Goal: Transaction & Acquisition: Purchase product/service

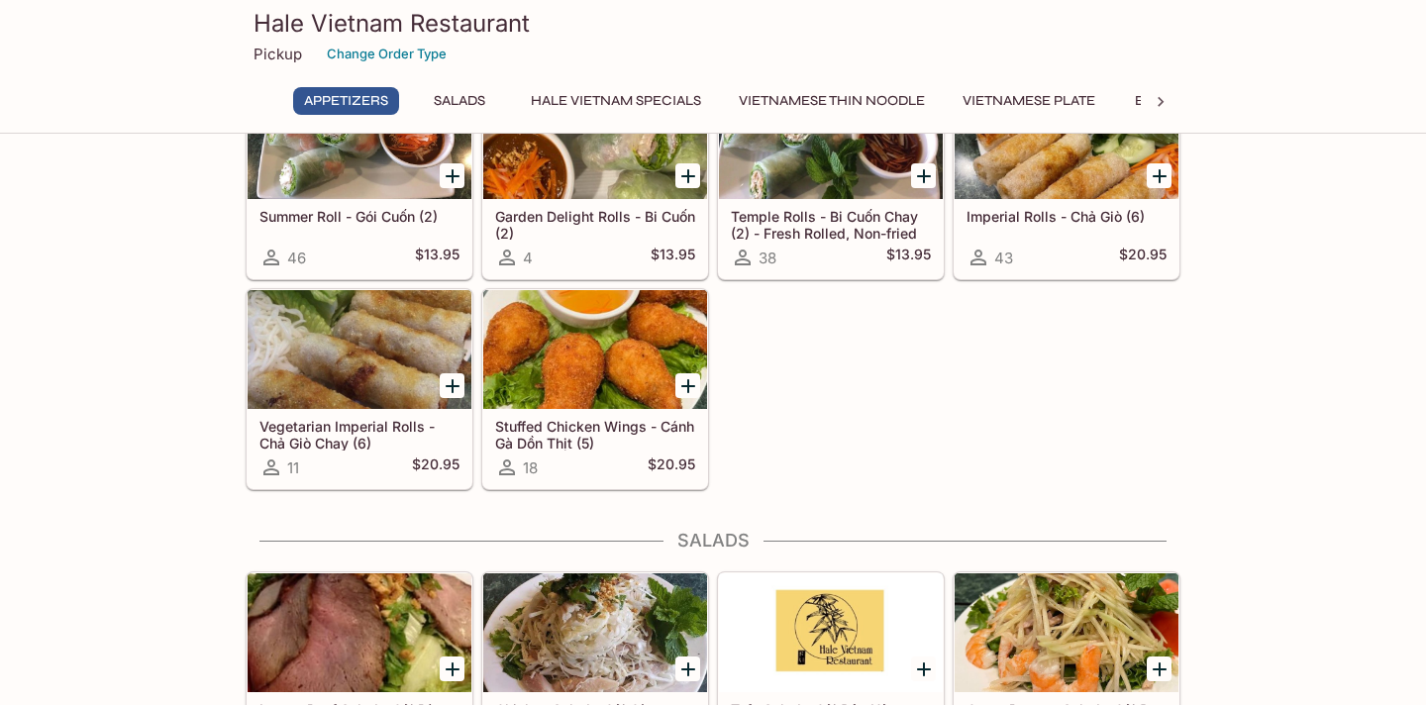
scroll to position [234, 0]
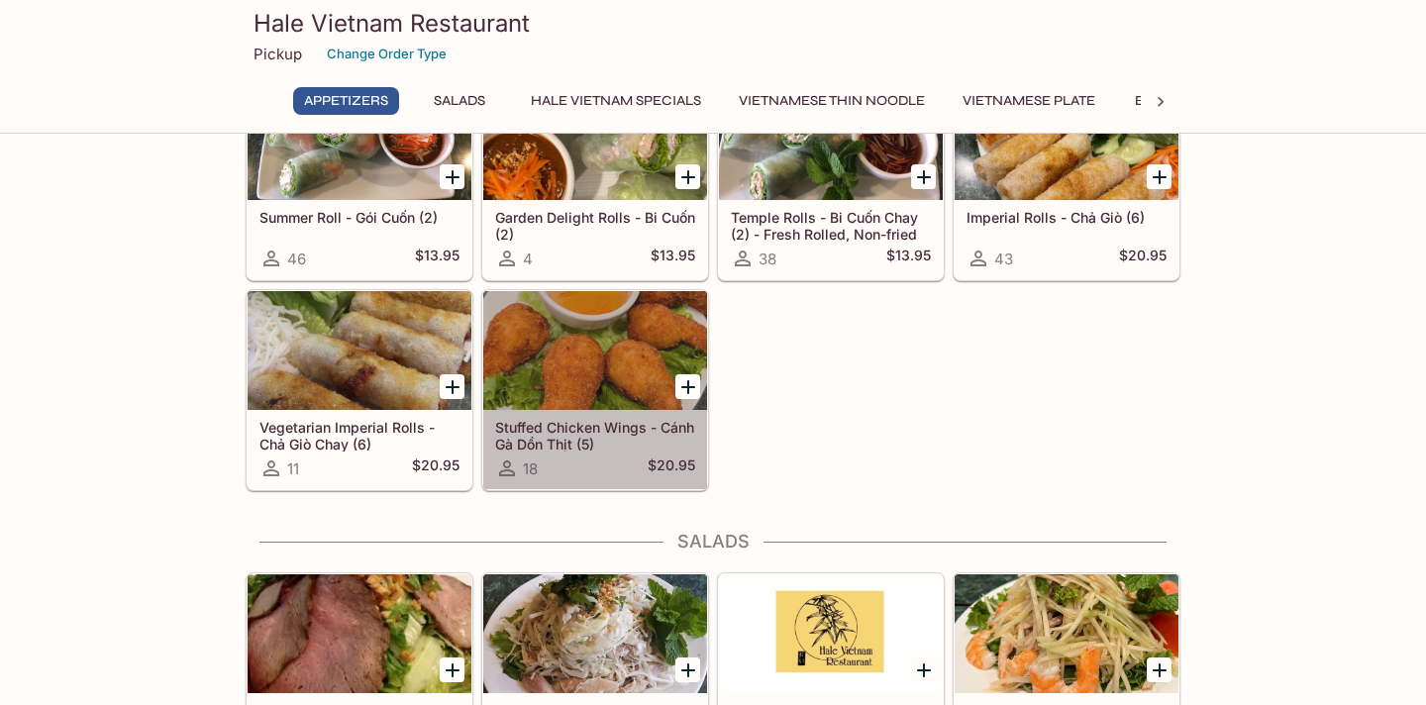
click at [565, 373] on div at bounding box center [595, 350] width 224 height 119
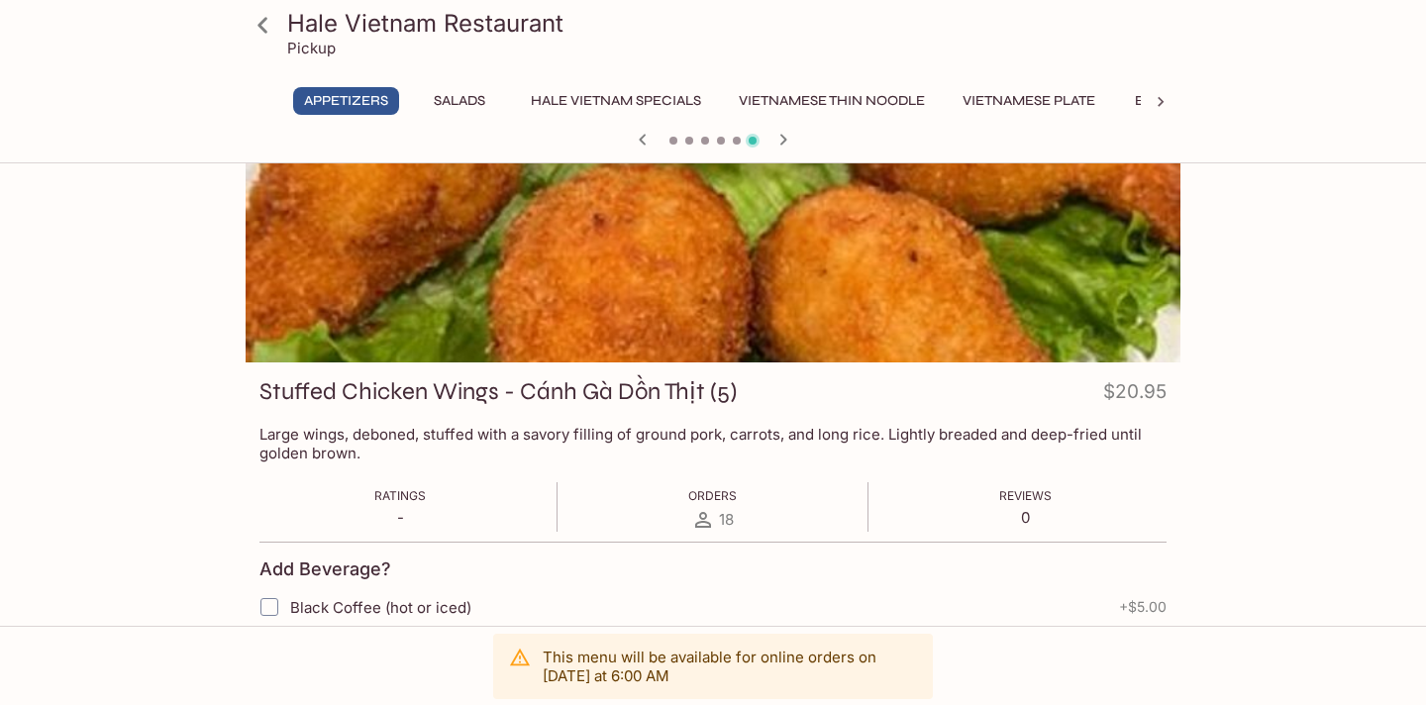
scroll to position [77, 0]
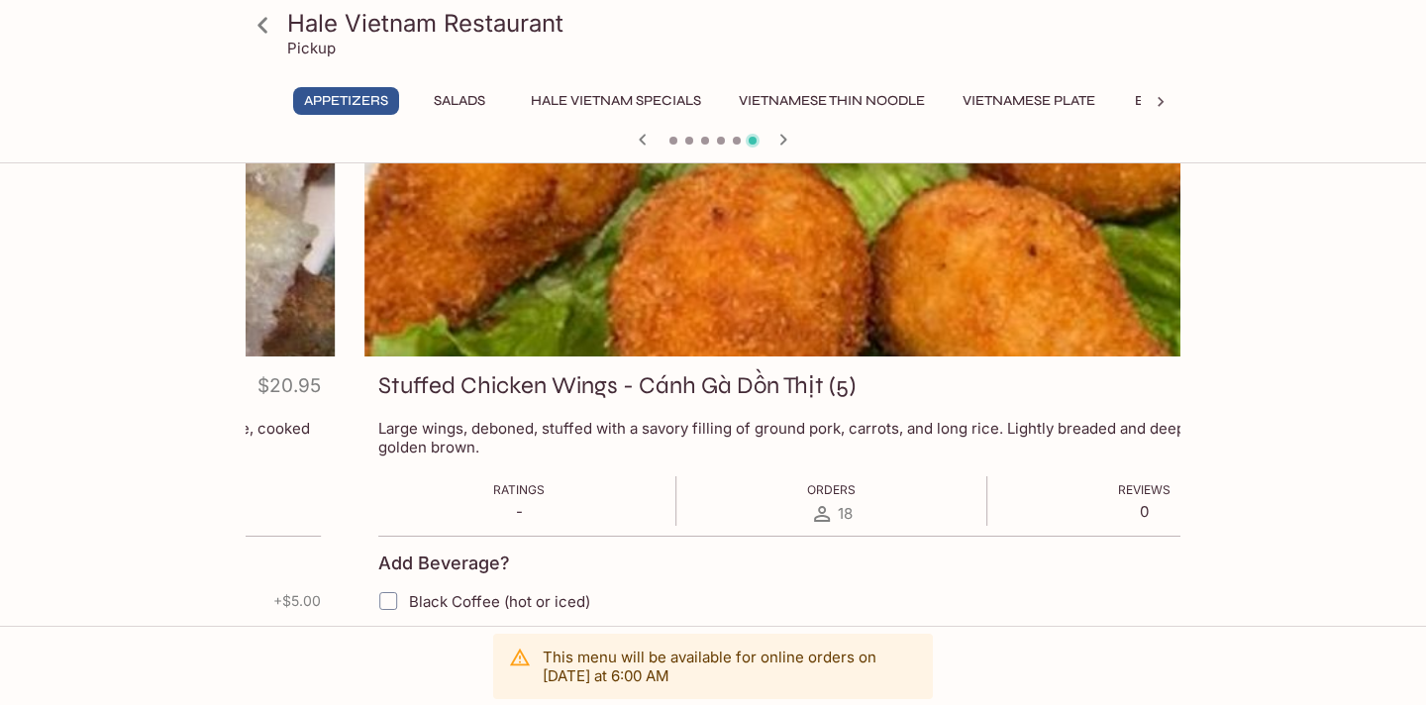
click at [378, 450] on div "Stuffed Chicken Wings - [PERSON_NAME] Gà Dồn Thịt (5) $20.95 Large wings, debon…" at bounding box center [832, 679] width 935 height 645
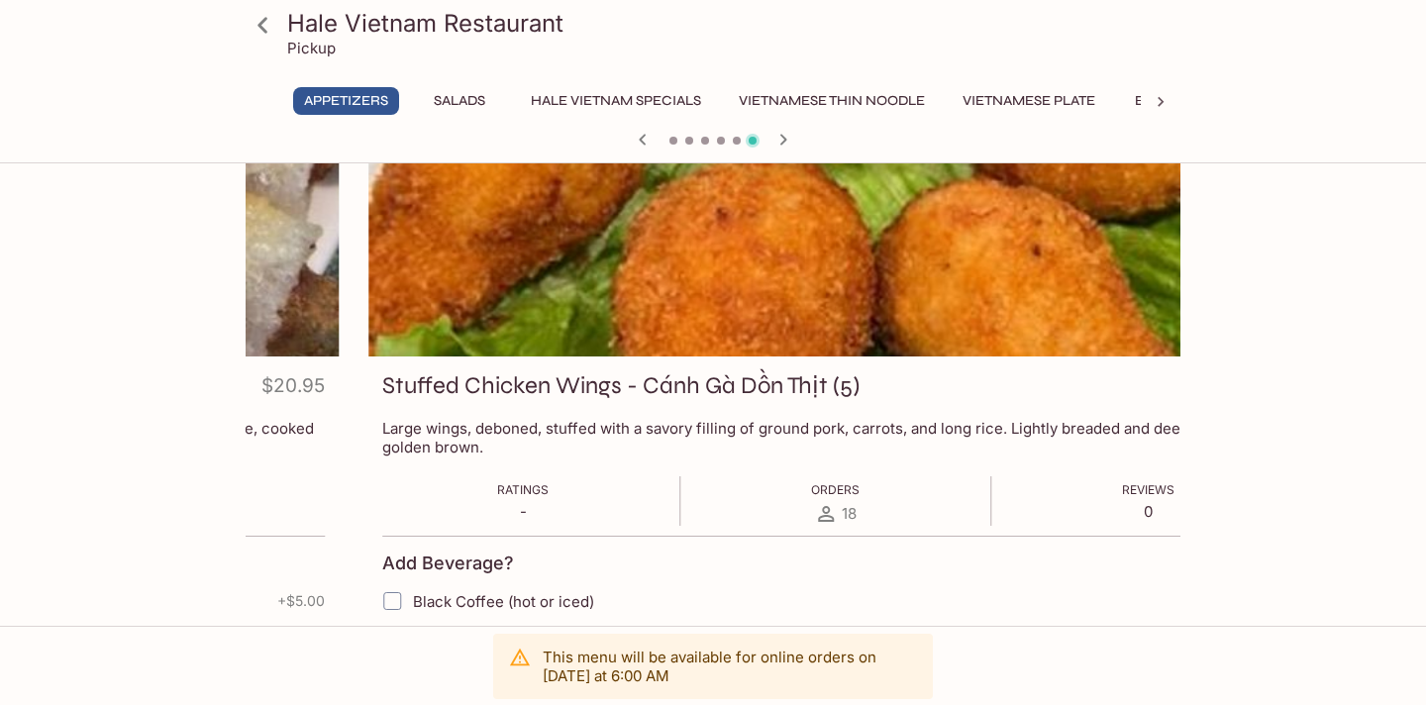
click at [382, 435] on p "Large wings, deboned, stuffed with a savory filling of ground pork, carrots, an…" at bounding box center [835, 438] width 907 height 38
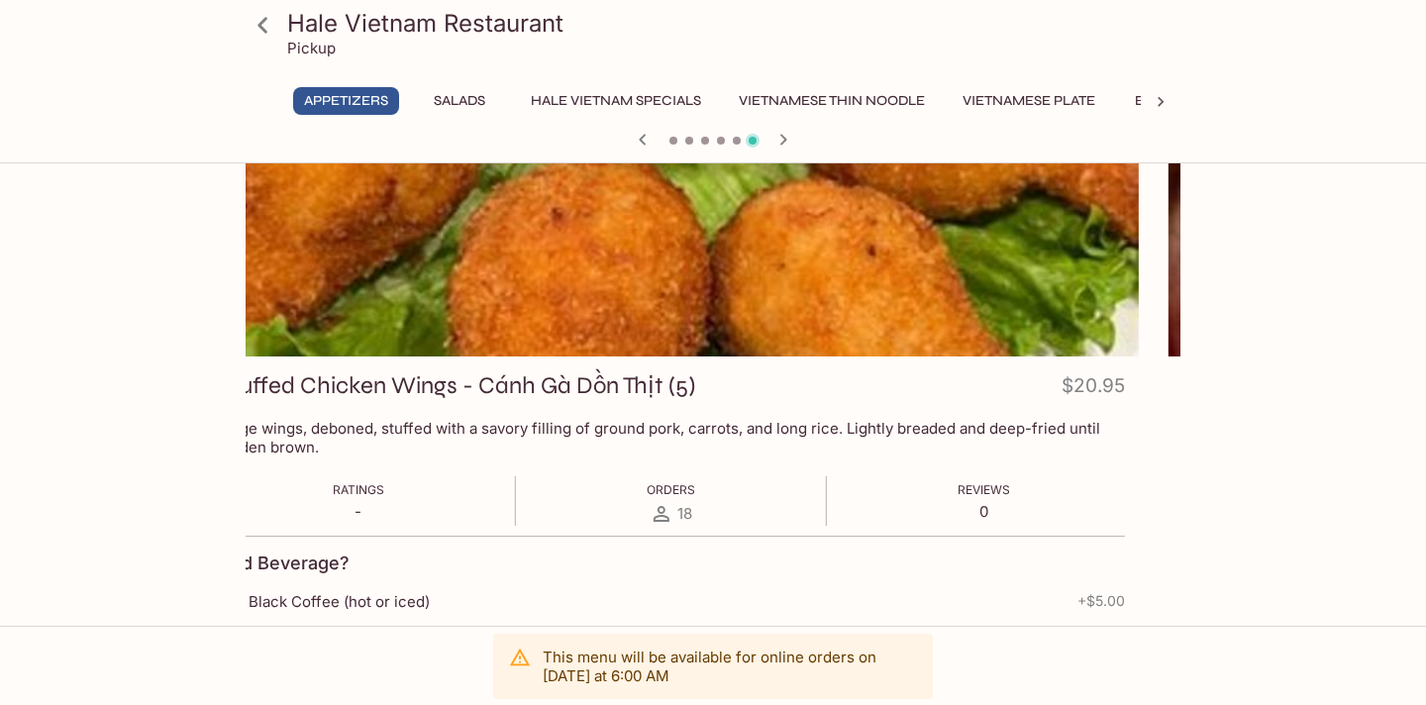
click at [354, 441] on p "Large wings, deboned, stuffed with a savory filling of ground pork, carrots, an…" at bounding box center [671, 438] width 907 height 38
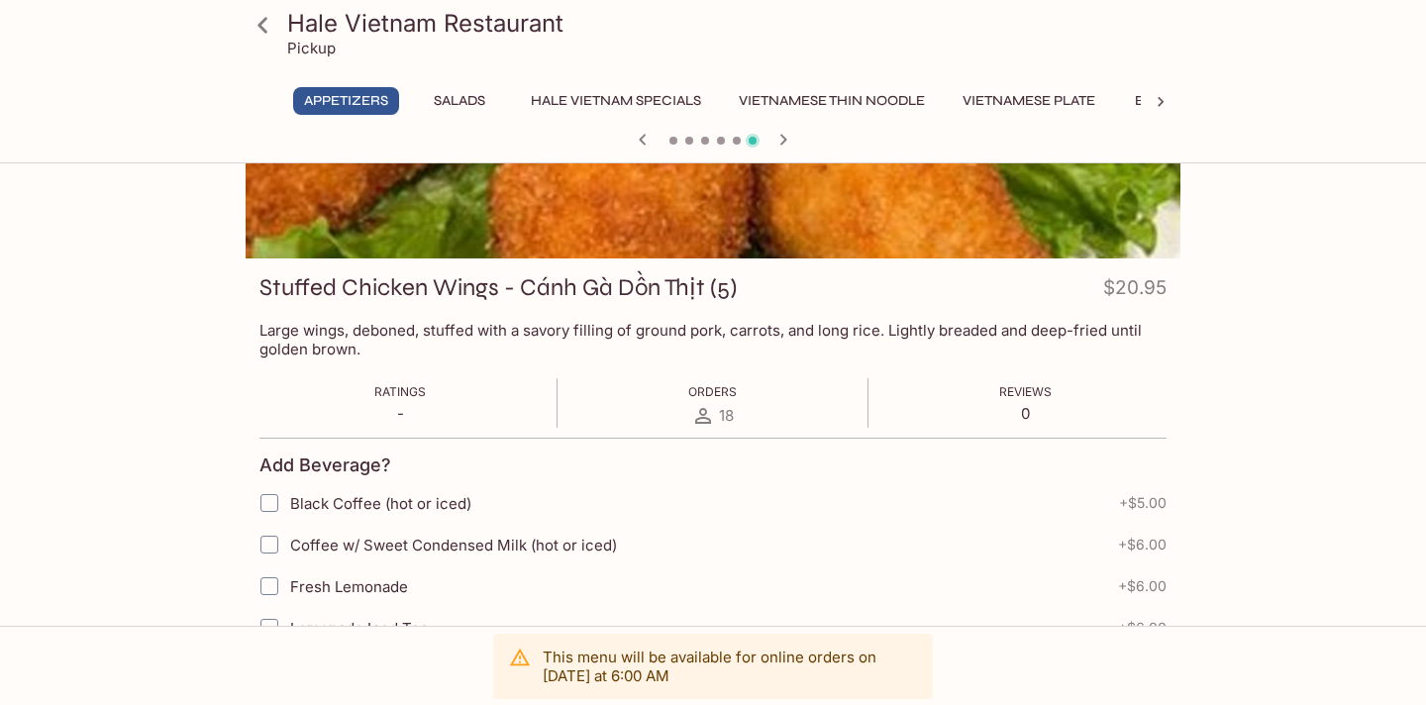
scroll to position [0, 0]
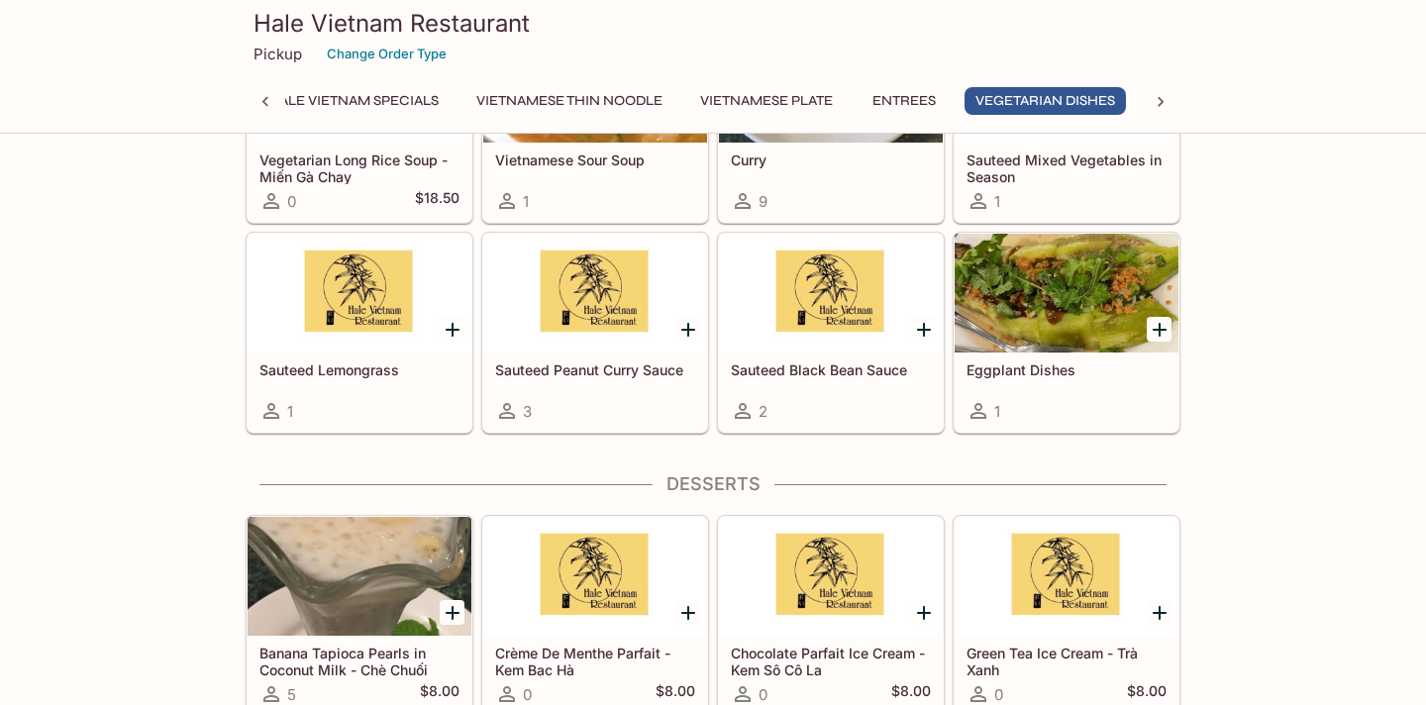
scroll to position [3670, 0]
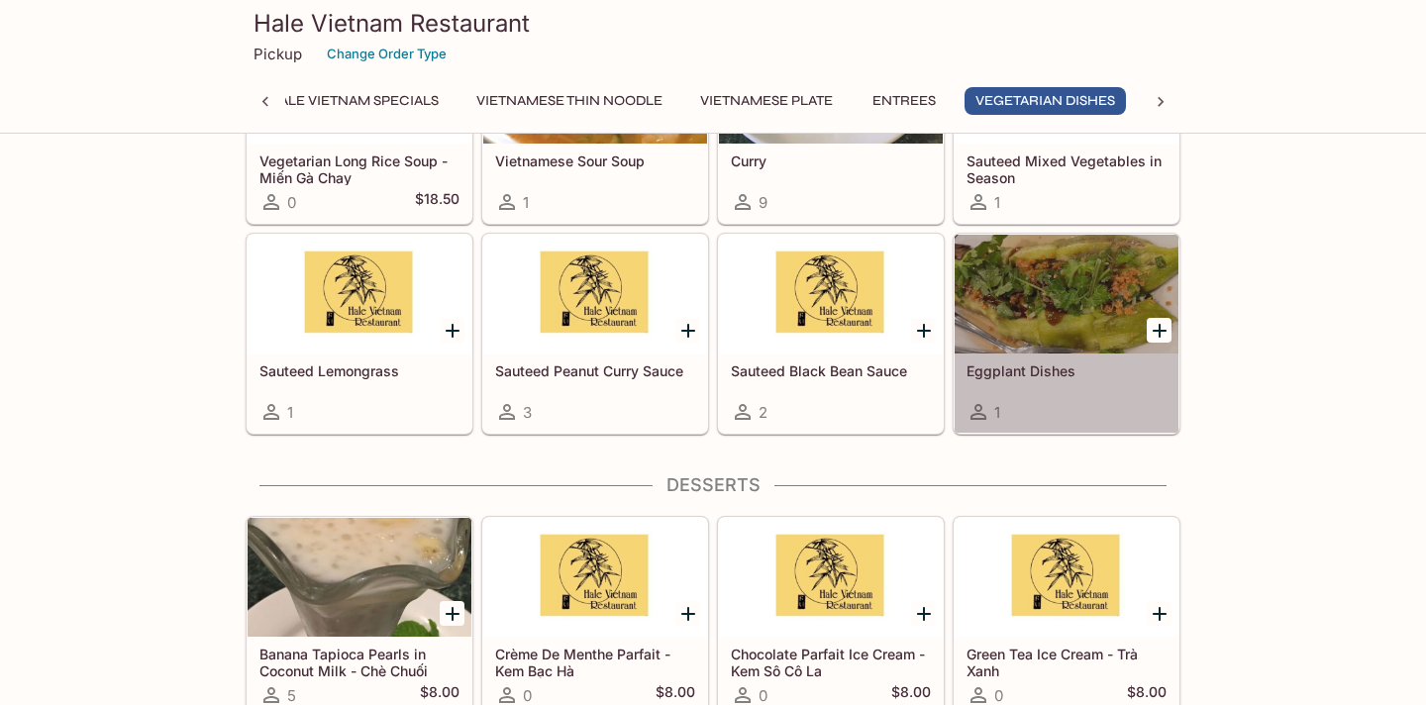
click at [1045, 302] on div at bounding box center [1067, 294] width 224 height 119
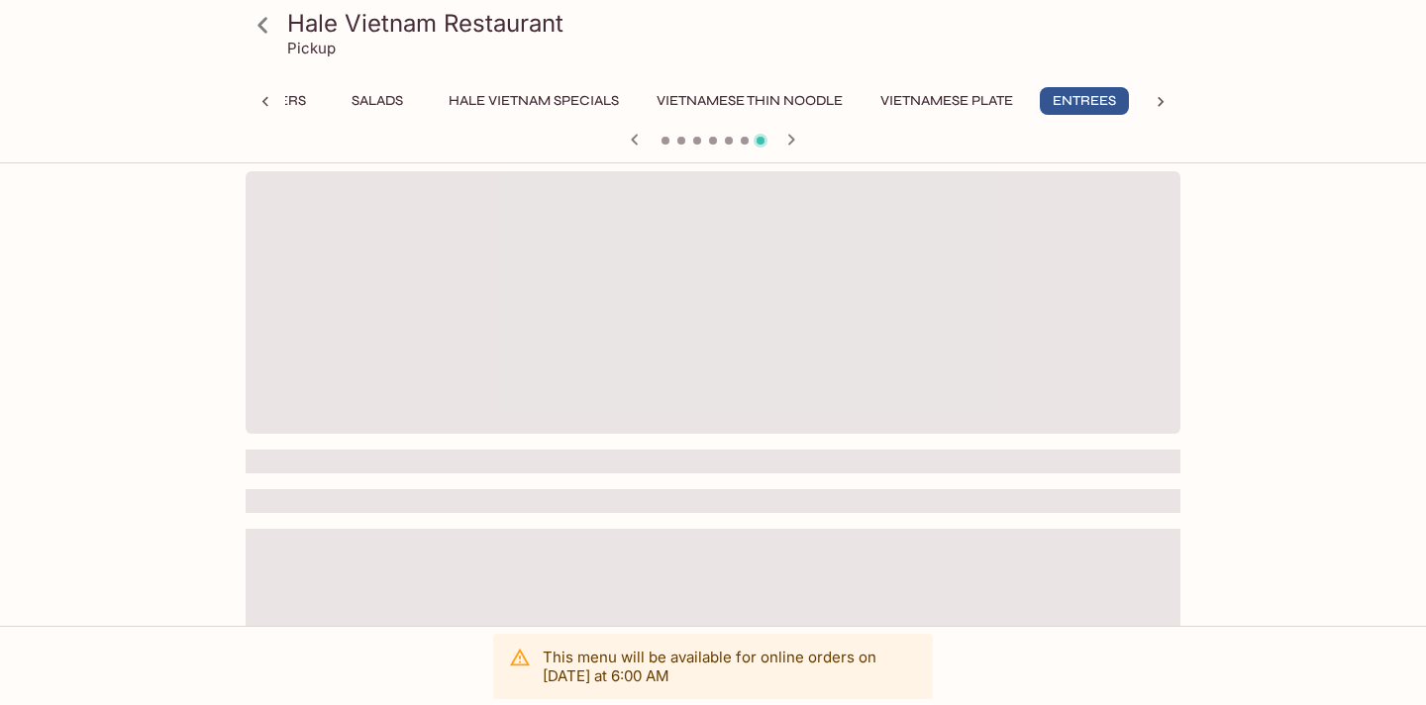
scroll to position [0, 82]
